Goal: Information Seeking & Learning: Learn about a topic

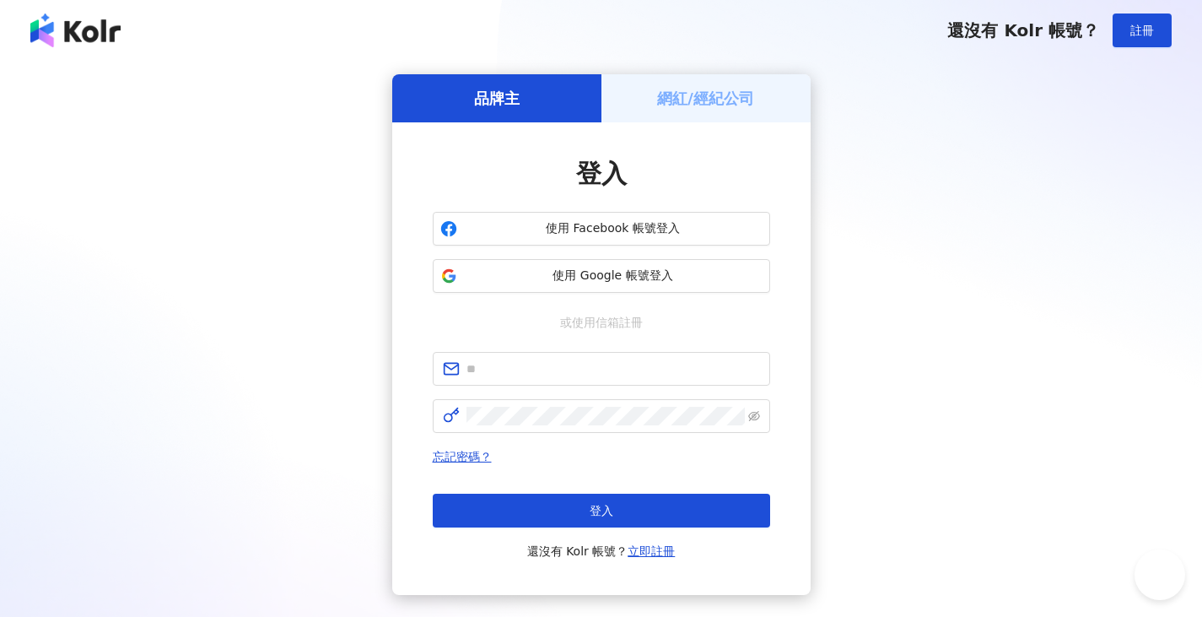
click at [521, 272] on span "使用 Google 帳號登入" at bounding box center [613, 275] width 299 height 17
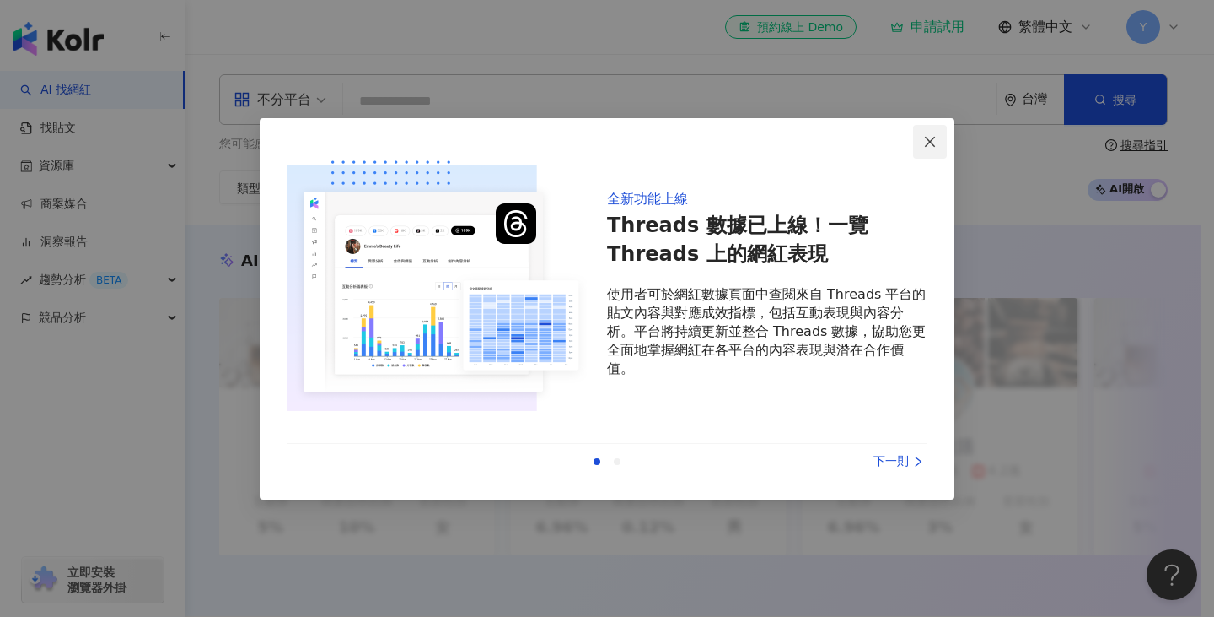
click at [926, 143] on icon "close" at bounding box center [929, 141] width 13 height 13
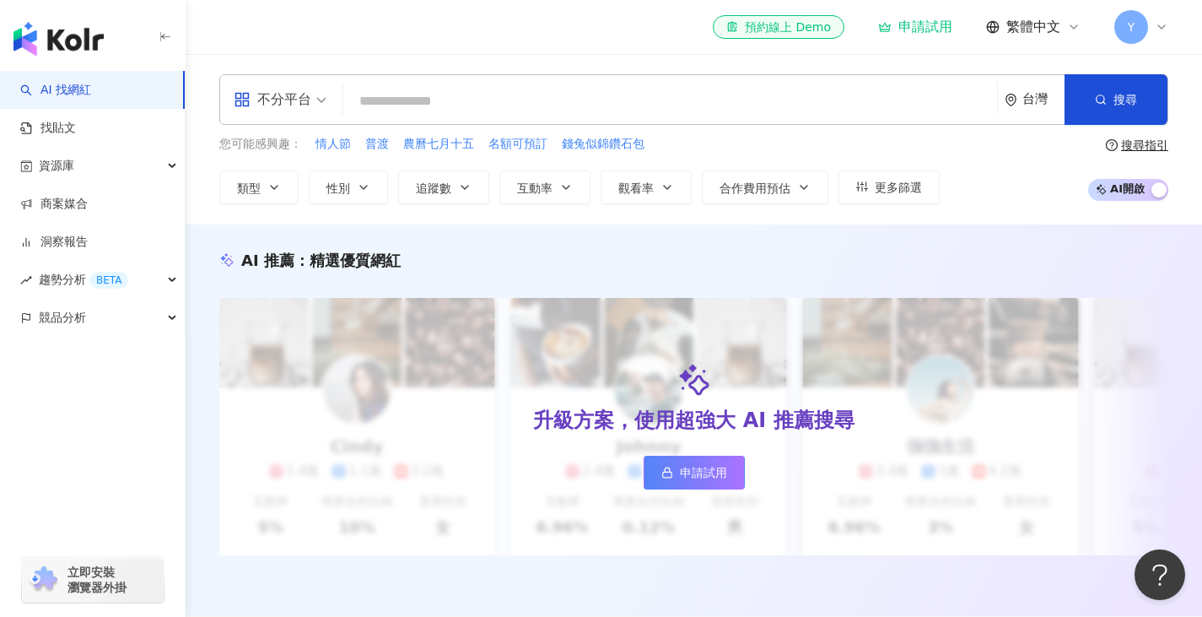
click at [288, 99] on div "不分平台" at bounding box center [273, 99] width 78 height 27
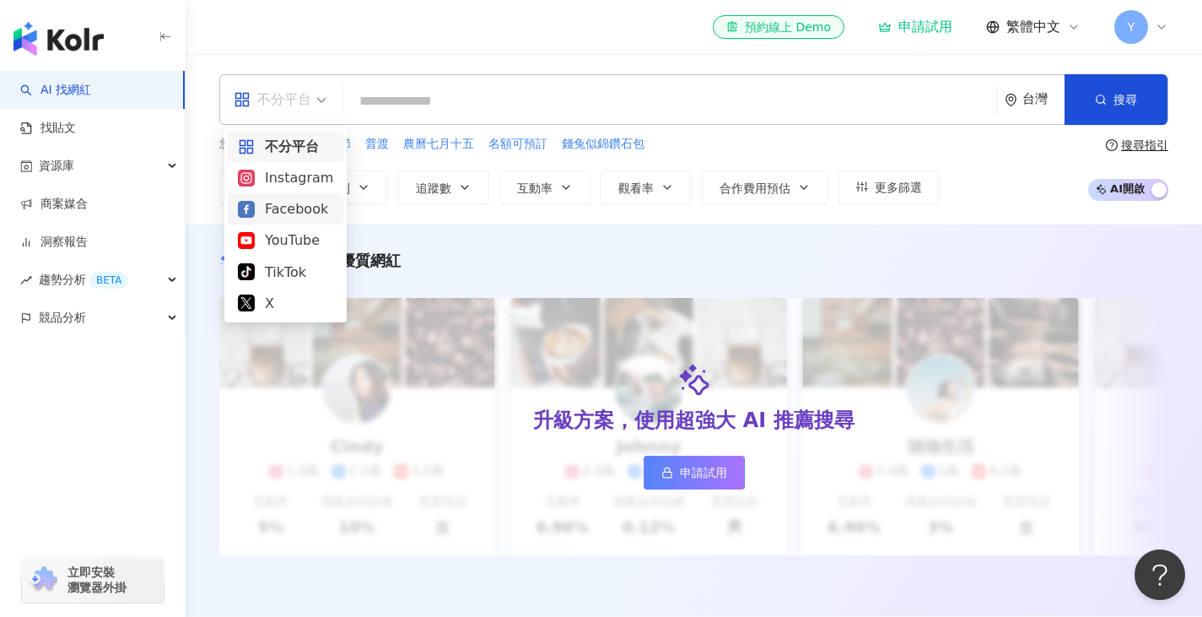
click at [296, 206] on div "Facebook" at bounding box center [285, 208] width 95 height 21
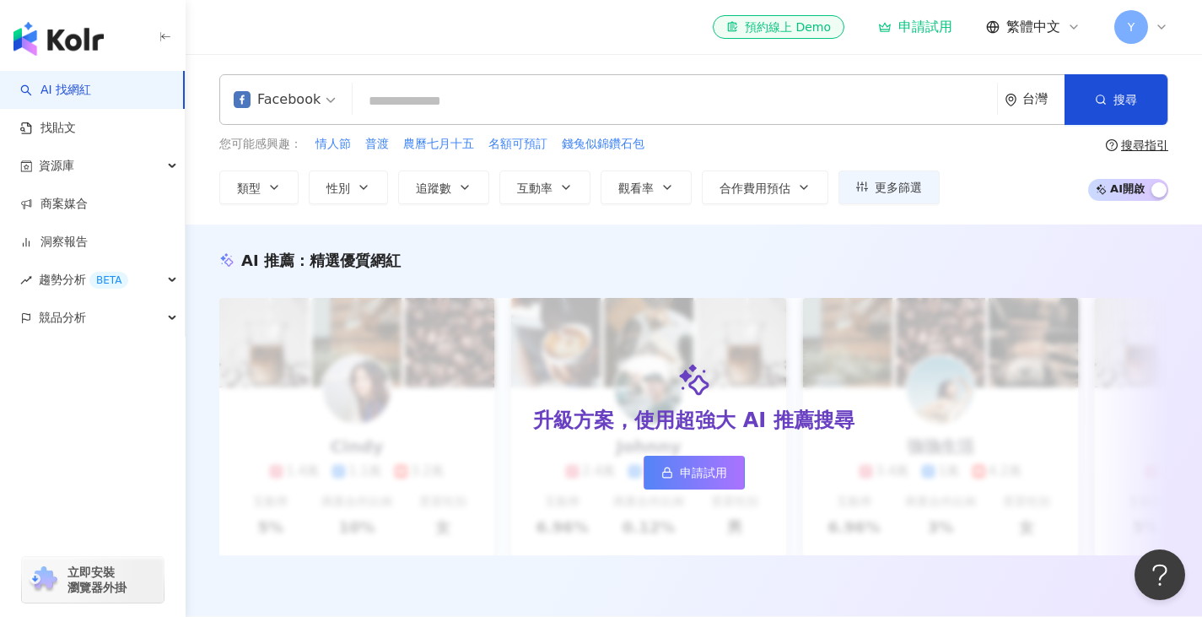
click at [473, 100] on input "search" at bounding box center [674, 101] width 631 height 32
click at [469, 43] on div "el-icon-cs 預約線上 Demo 申請試用 繁體中文 Y" at bounding box center [693, 27] width 949 height 54
click at [360, 181] on icon "button" at bounding box center [363, 186] width 13 height 13
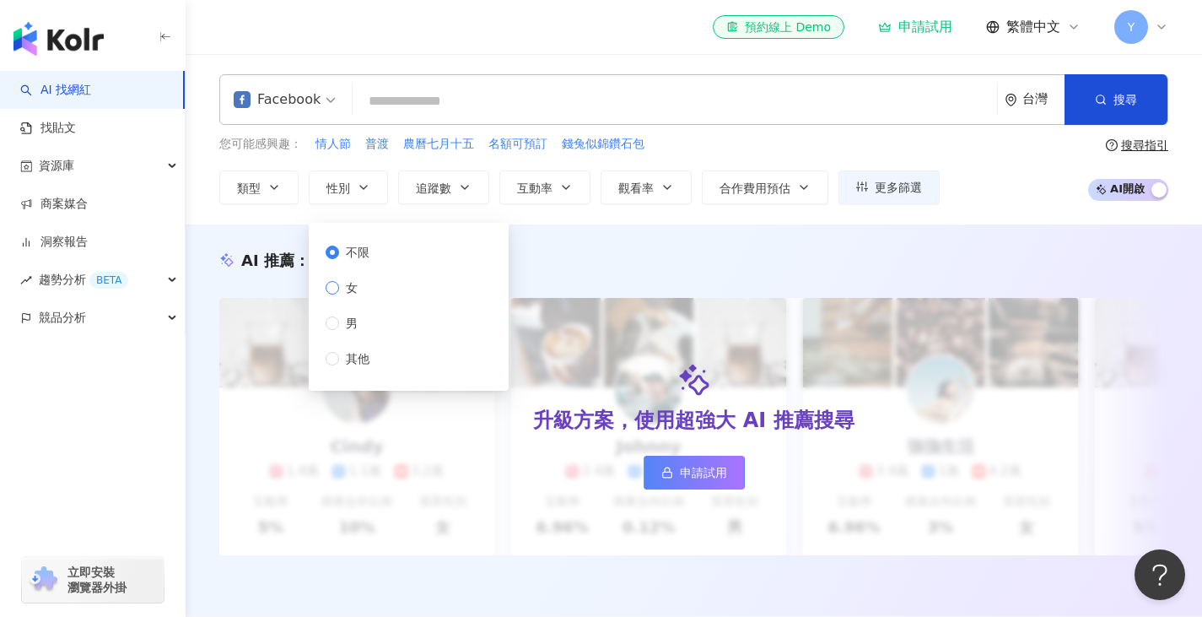
click at [370, 291] on label "女" at bounding box center [351, 287] width 51 height 19
click at [261, 188] on button "類型" at bounding box center [258, 187] width 79 height 34
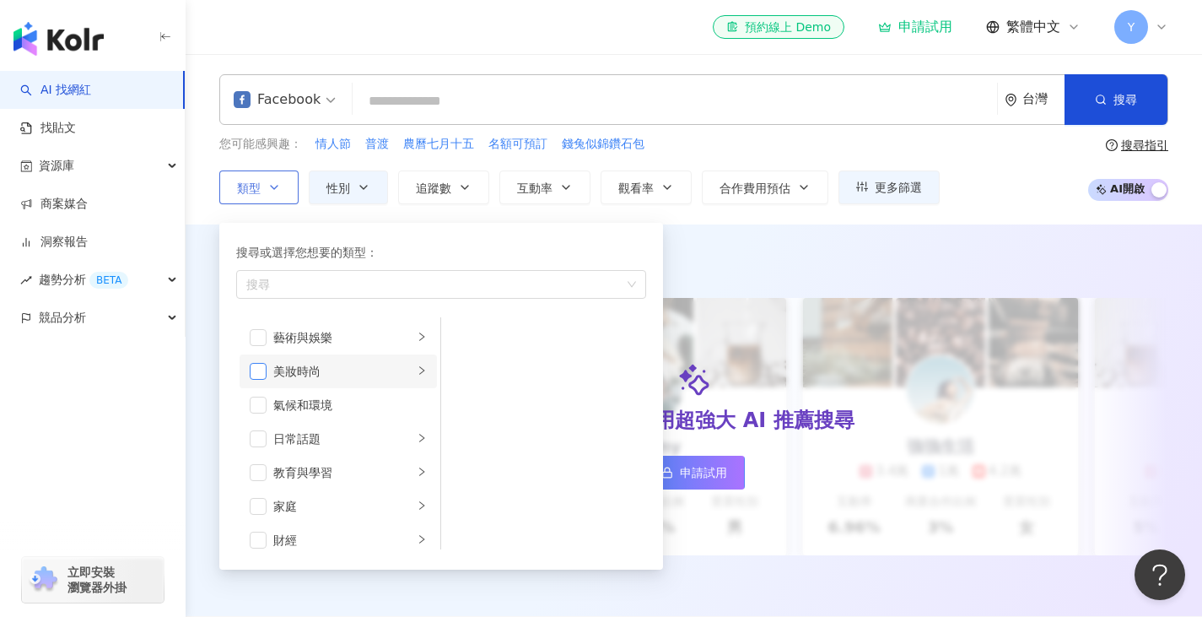
click at [261, 371] on span "button" at bounding box center [258, 371] width 17 height 17
click at [258, 439] on span "button" at bounding box center [258, 438] width 17 height 17
click at [262, 335] on span "button" at bounding box center [258, 337] width 17 height 17
click at [255, 477] on span "button" at bounding box center [258, 472] width 17 height 17
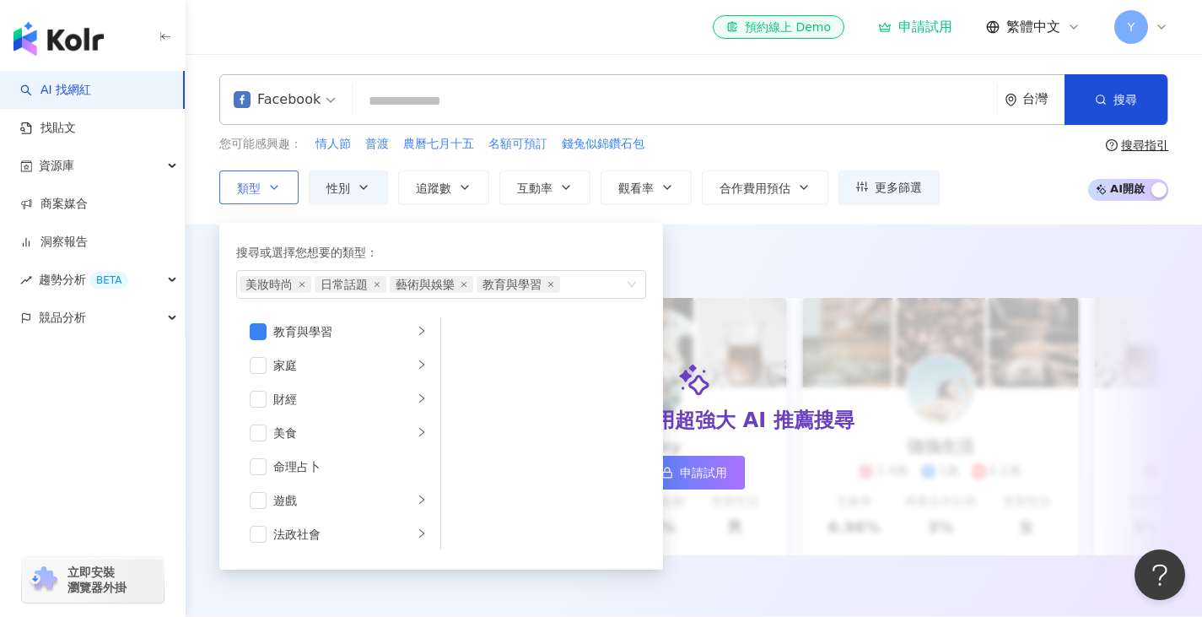
scroll to position [169, 0]
click at [261, 335] on span "button" at bounding box center [258, 337] width 17 height 17
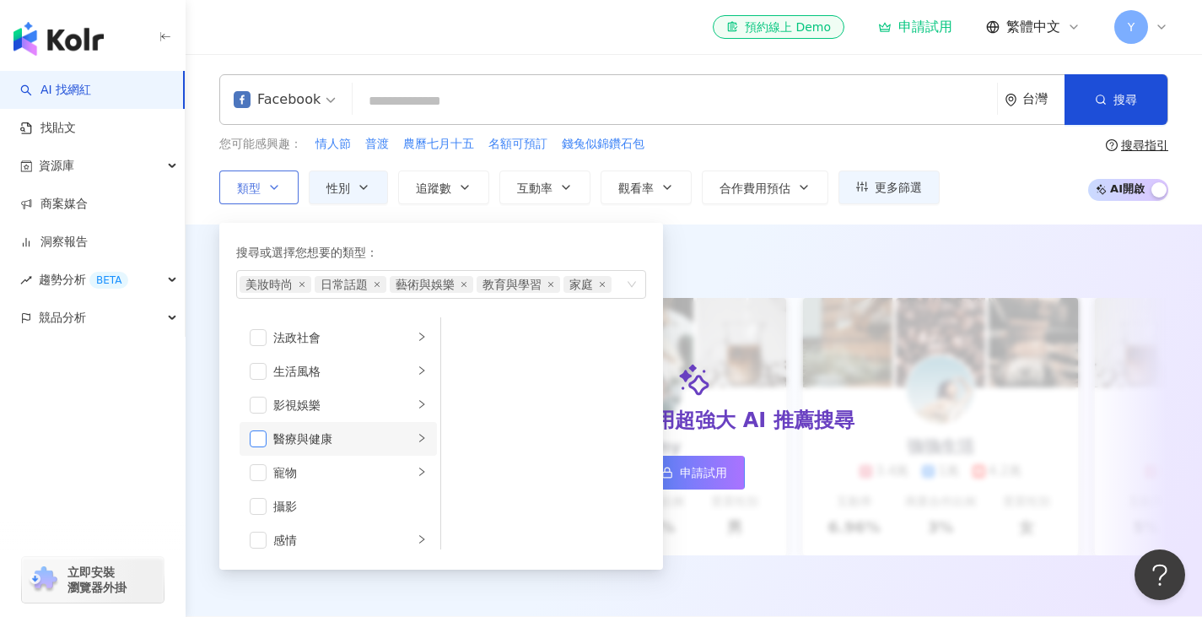
click at [260, 442] on span "button" at bounding box center [258, 438] width 17 height 17
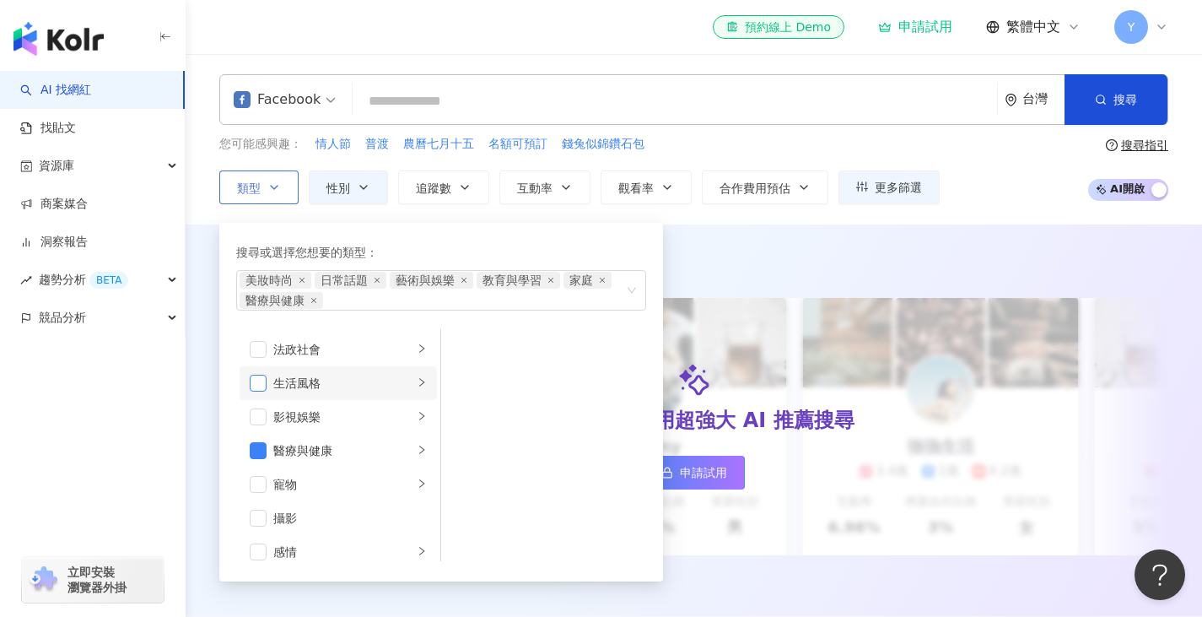
click at [264, 382] on span "button" at bounding box center [258, 382] width 17 height 17
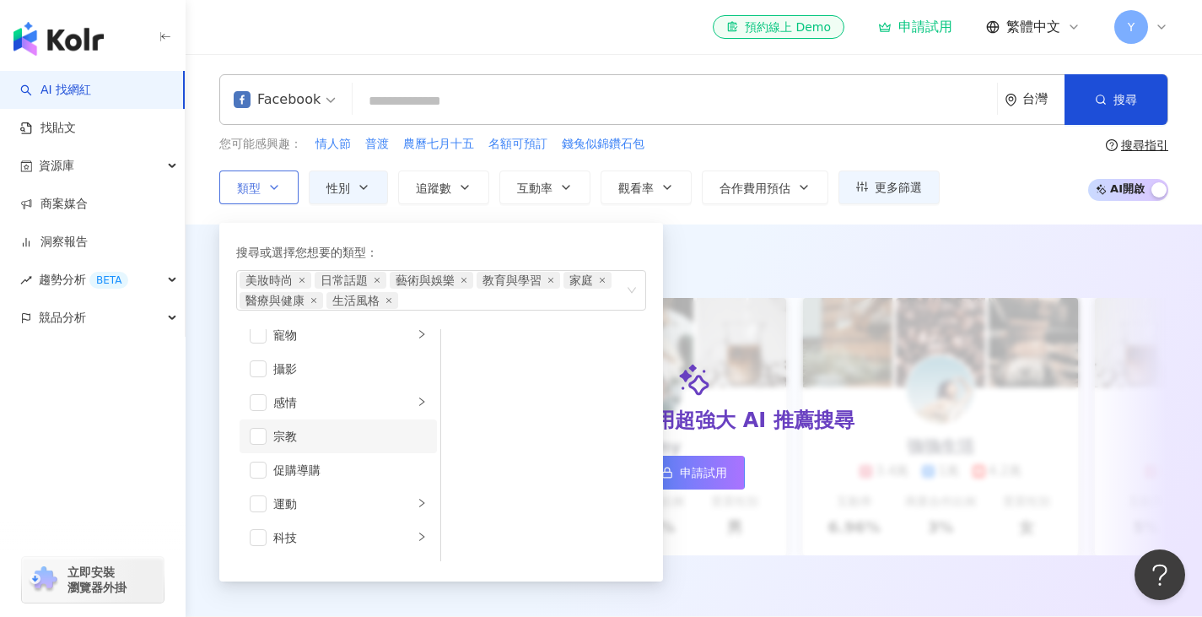
scroll to position [506, 0]
click at [256, 389] on span "button" at bounding box center [258, 382] width 17 height 17
click at [251, 504] on span "button" at bounding box center [258, 506] width 17 height 17
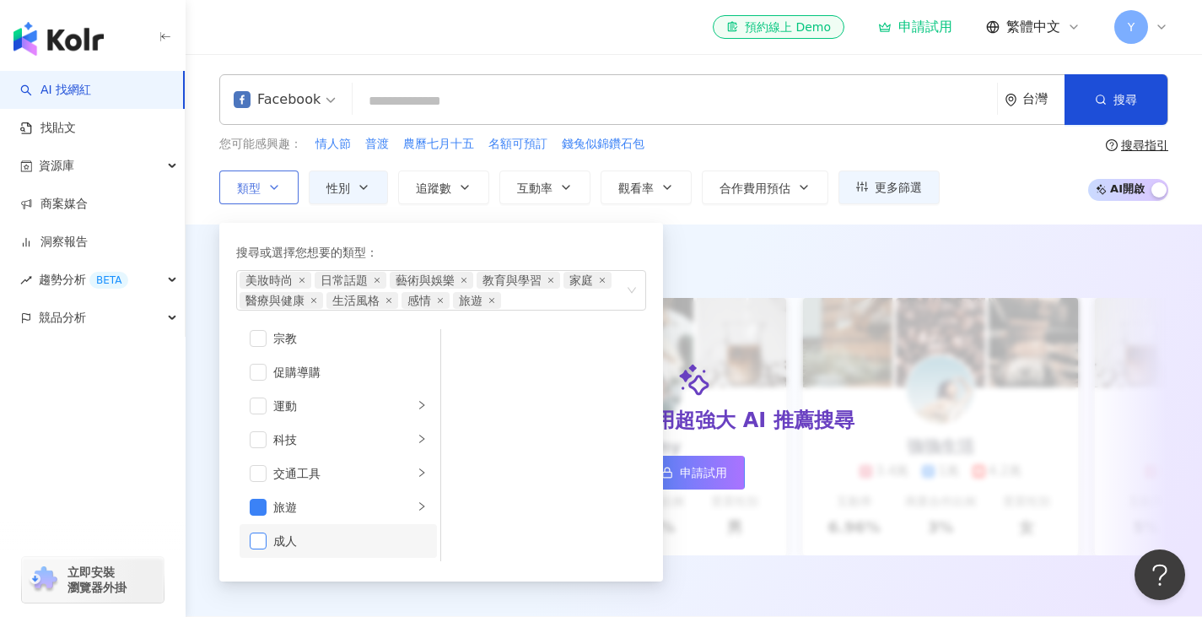
click at [256, 548] on span "button" at bounding box center [258, 540] width 17 height 17
click at [736, 145] on div "您可能感興趣： 情人節 普渡 農曆七月十五 名額可預訂 錢兔似錦鑽石包" at bounding box center [579, 144] width 720 height 19
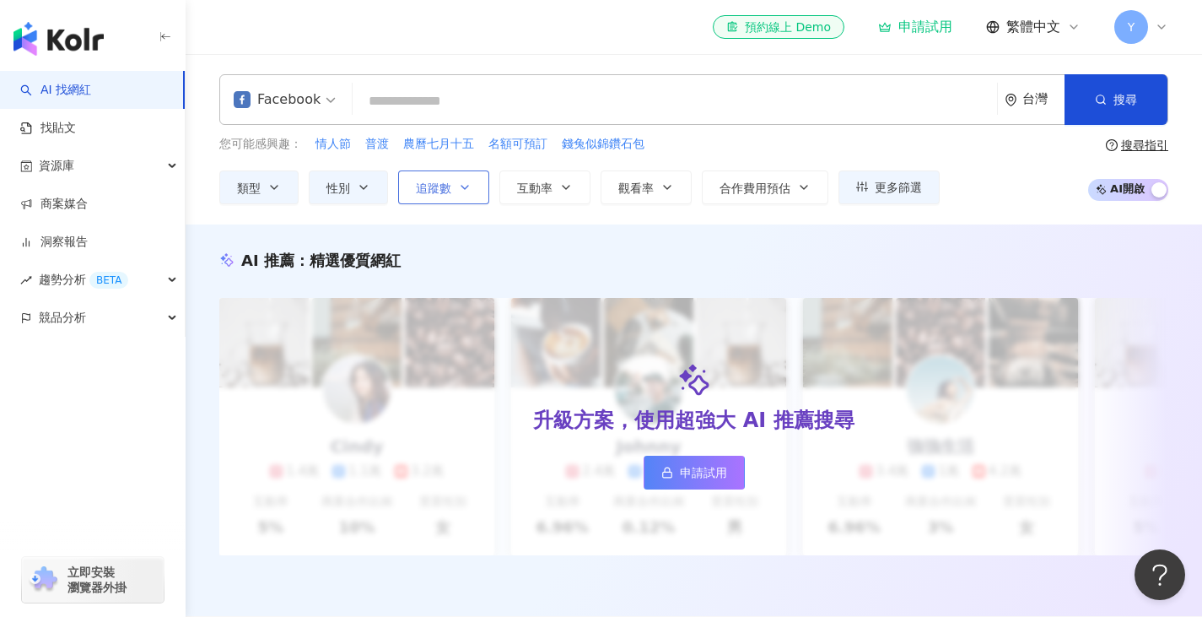
click at [437, 197] on button "追蹤數" at bounding box center [443, 187] width 91 height 34
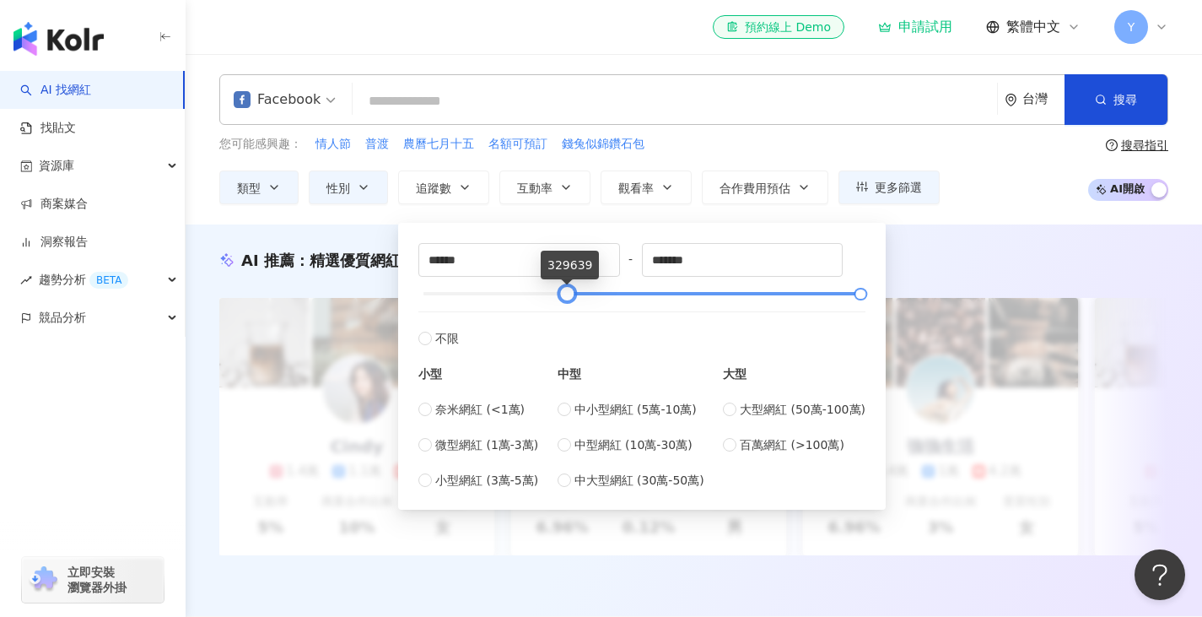
drag, startPoint x: 417, startPoint y: 292, endPoint x: 562, endPoint y: 298, distance: 144.3
click at [563, 298] on div at bounding box center [567, 293] width 9 height 9
drag, startPoint x: 562, startPoint y: 298, endPoint x: 466, endPoint y: 299, distance: 96.1
click at [466, 299] on div at bounding box center [467, 293] width 9 height 9
click at [530, 260] on input "******" at bounding box center [519, 260] width 200 height 32
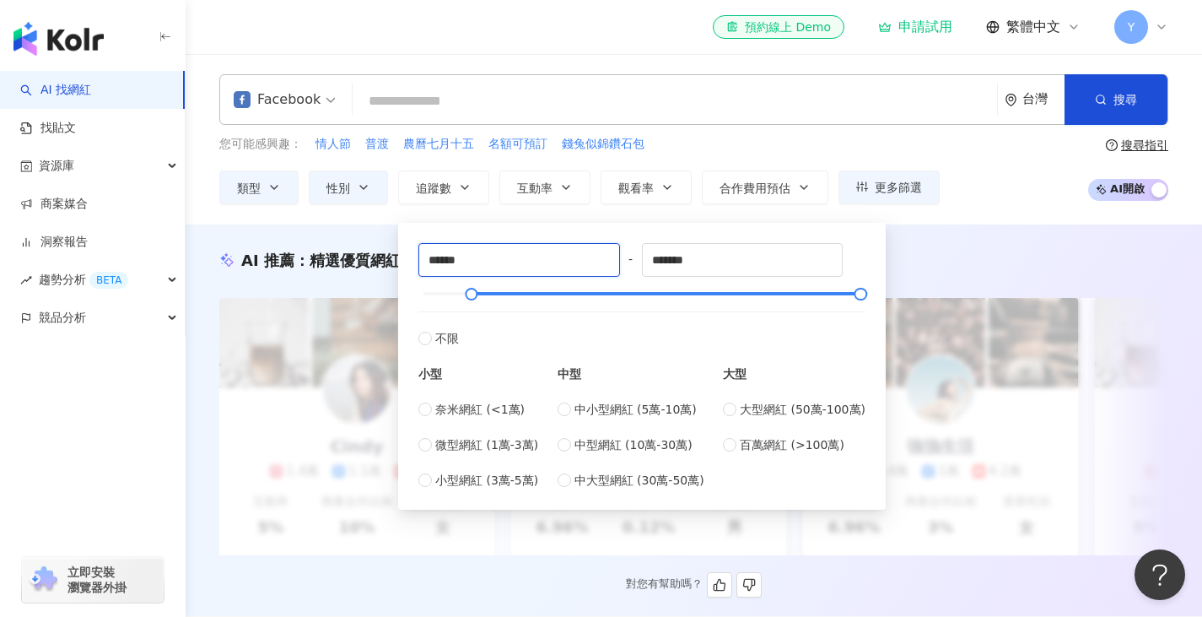
drag, startPoint x: 503, startPoint y: 260, endPoint x: 288, endPoint y: 260, distance: 215.1
type input "******"
click at [579, 444] on span "中型網紅 (10萬-30萬)" at bounding box center [633, 444] width 118 height 19
type input "******"
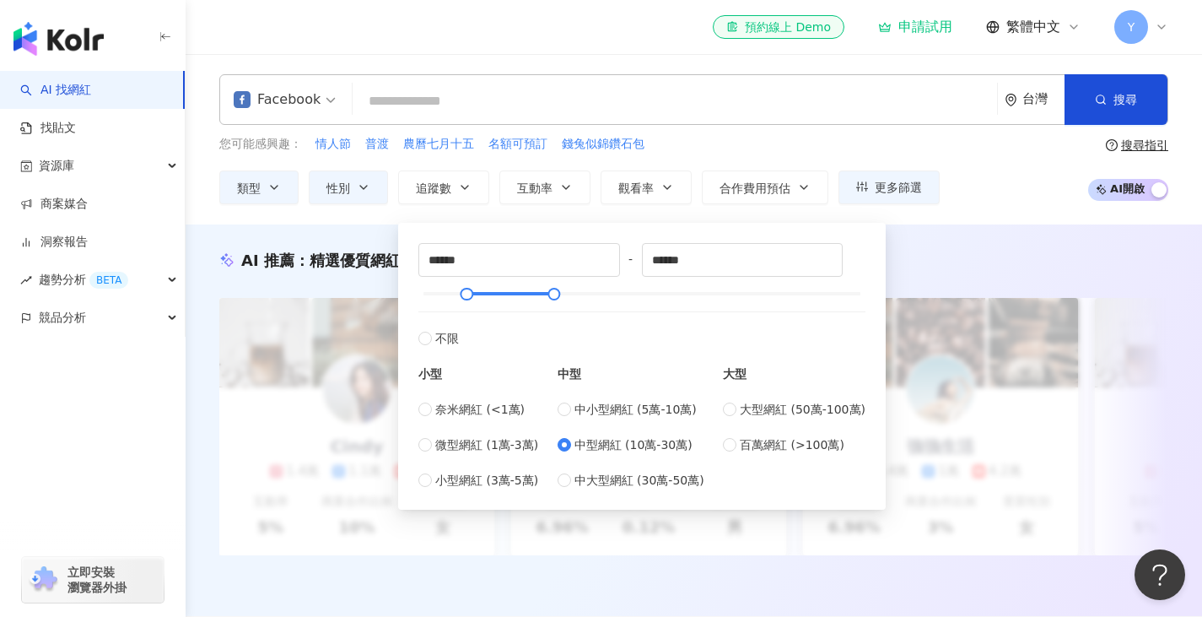
click at [756, 141] on div "您可能感興趣： 情人節 普渡 農曆七月十五 名額可預訂 錢兔似錦鑽石包" at bounding box center [579, 144] width 720 height 19
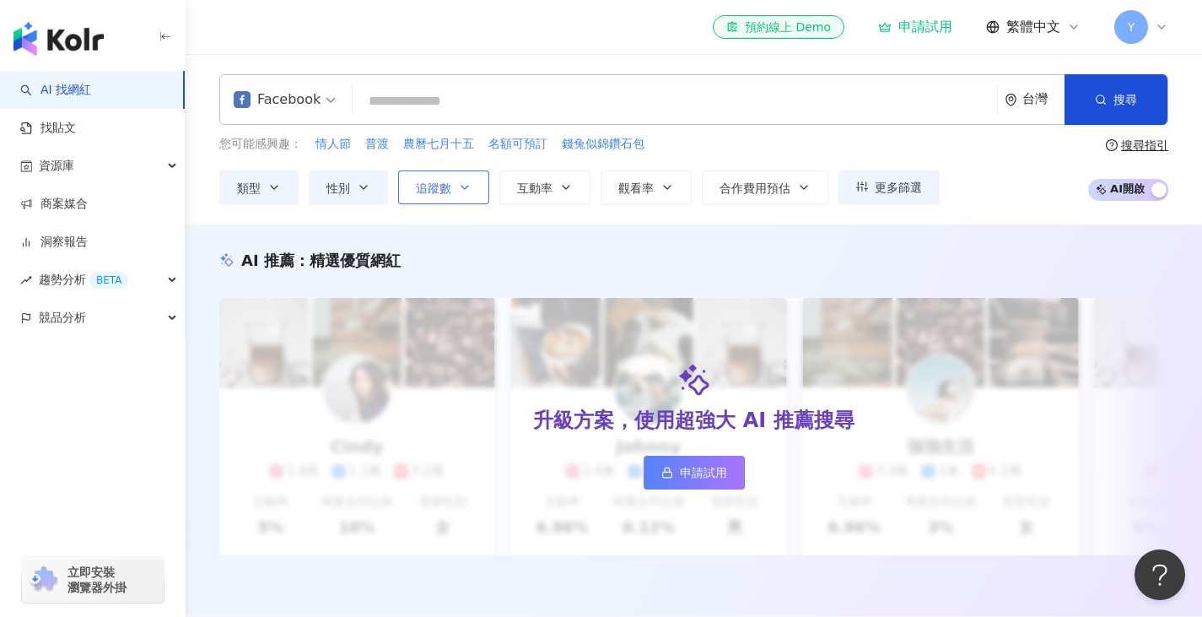
click at [477, 189] on button "追蹤數" at bounding box center [443, 187] width 91 height 34
click at [527, 189] on span "互動率" at bounding box center [534, 187] width 35 height 13
click at [723, 147] on div "您可能感興趣： 情人節 普渡 農曆七月十五 名額可預訂 錢兔似錦鑽石包" at bounding box center [579, 144] width 720 height 19
click at [1080, 102] on button "搜尋" at bounding box center [1115, 99] width 103 height 51
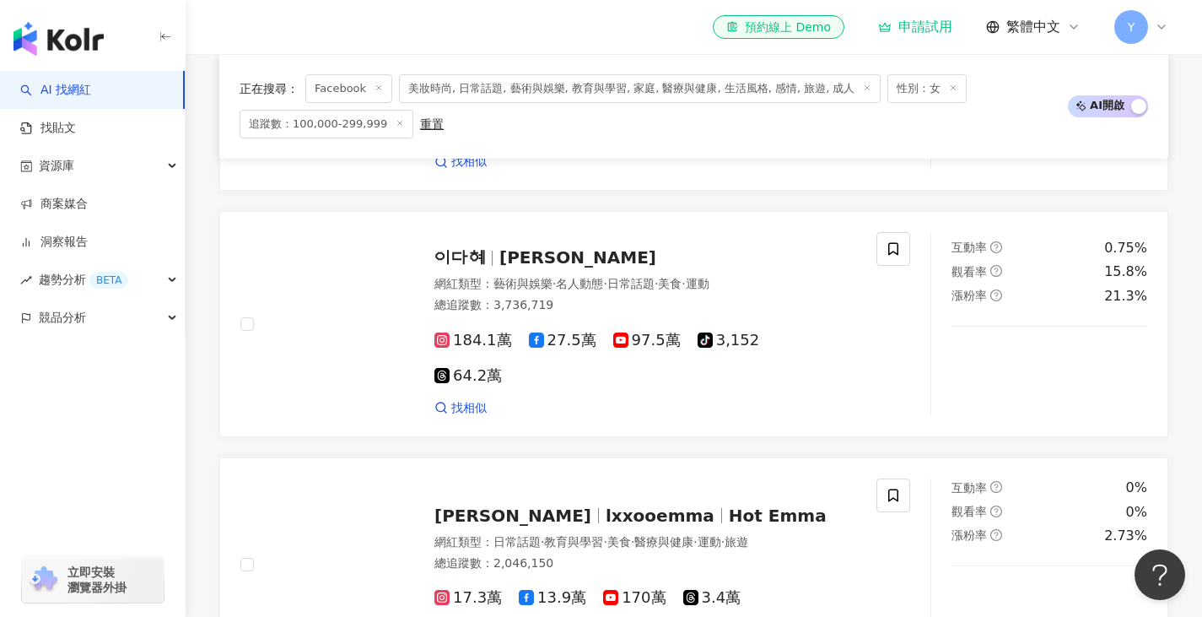
scroll to position [1096, 0]
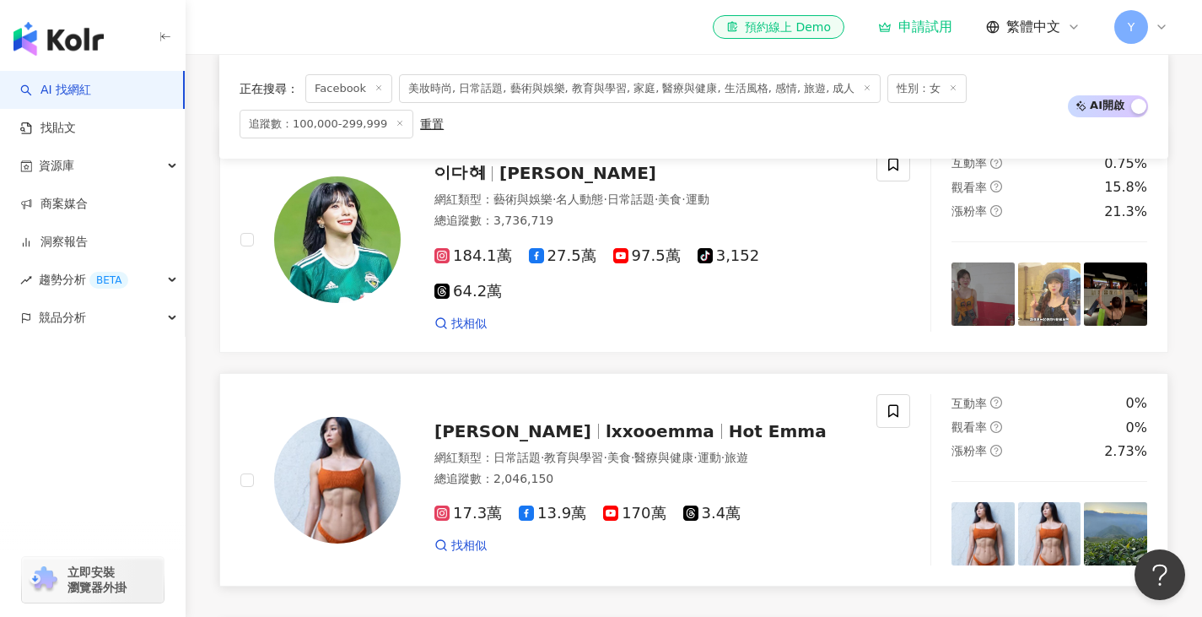
click at [606, 431] on span "lxxooemma" at bounding box center [660, 431] width 109 height 20
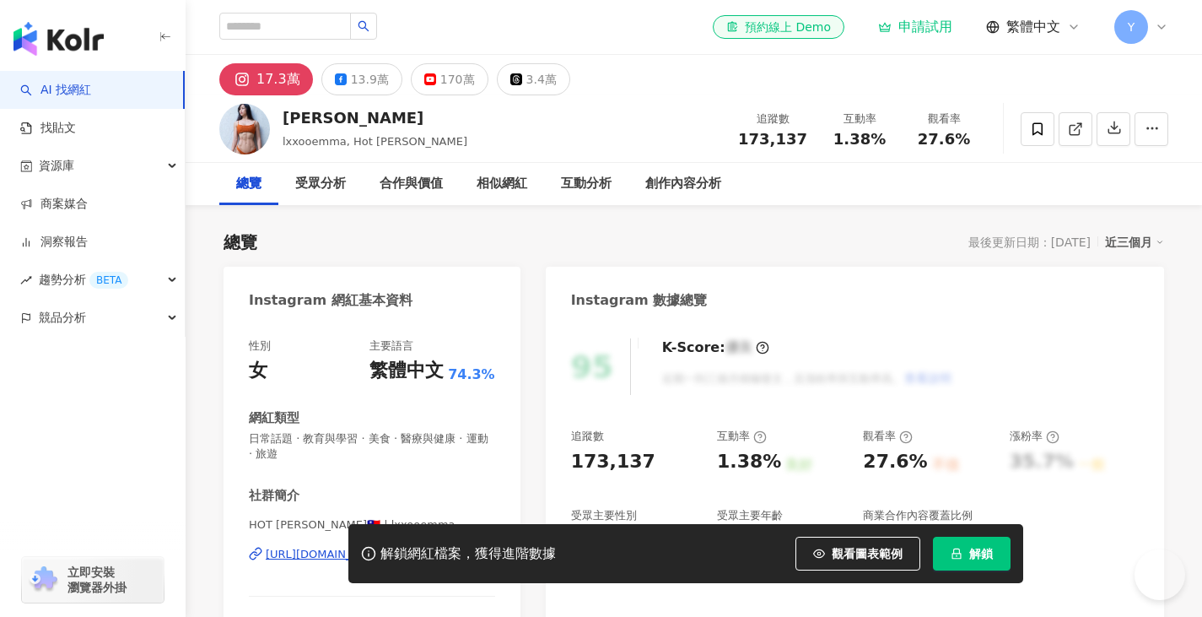
drag, startPoint x: 285, startPoint y: 116, endPoint x: 350, endPoint y: 116, distance: 64.9
click at [350, 116] on div "[PERSON_NAME]" at bounding box center [375, 117] width 185 height 21
click at [374, 82] on div "13.9萬" at bounding box center [370, 79] width 38 height 24
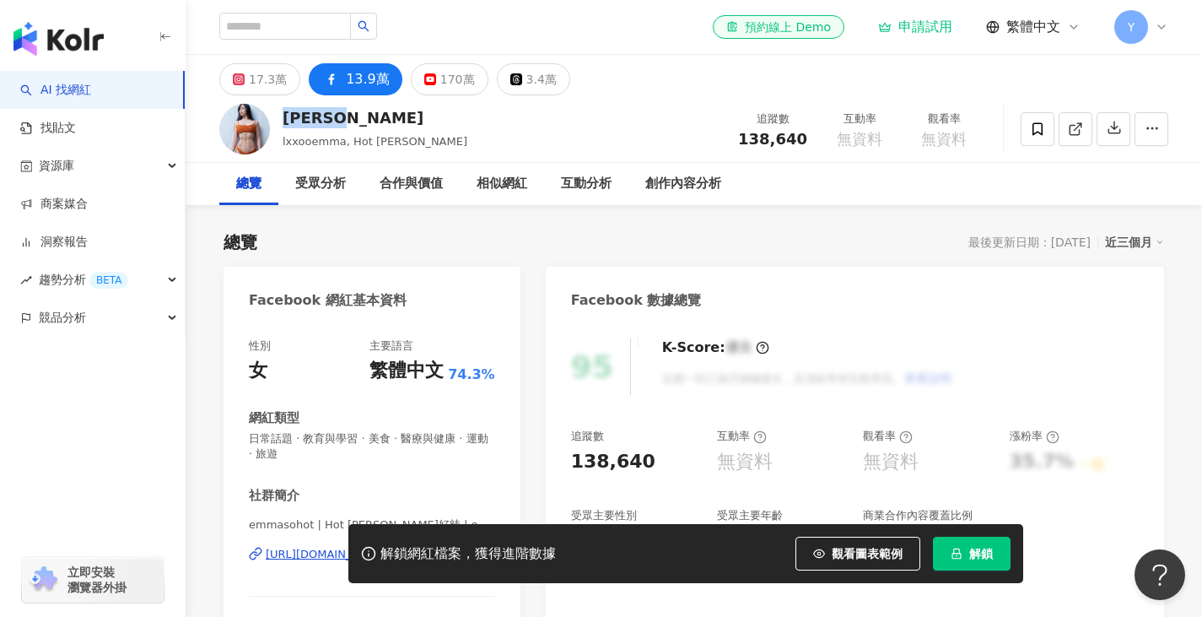
drag, startPoint x: 285, startPoint y: 116, endPoint x: 356, endPoint y: 116, distance: 70.8
click at [356, 116] on div "[PERSON_NAME]" at bounding box center [375, 117] width 185 height 21
copy div "[PERSON_NAME]"
click at [417, 126] on div "[PERSON_NAME] lxxooemma, Hot [PERSON_NAME] 追蹤數 138,640 互動率 無資料 觀看率 無資料" at bounding box center [694, 128] width 1016 height 67
